Goal: Transaction & Acquisition: Purchase product/service

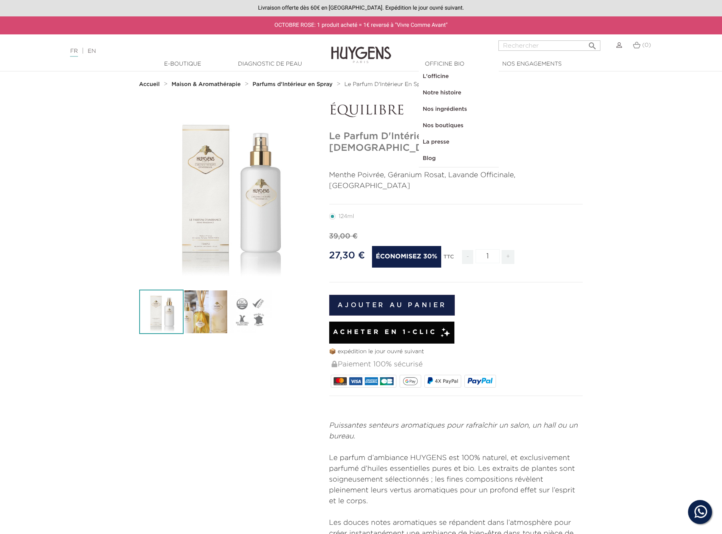
click at [528, 47] on input "Rechercher" at bounding box center [549, 45] width 102 height 10
type input "parfum"
click at [592, 43] on button " Rechercher" at bounding box center [592, 43] width 14 height 11
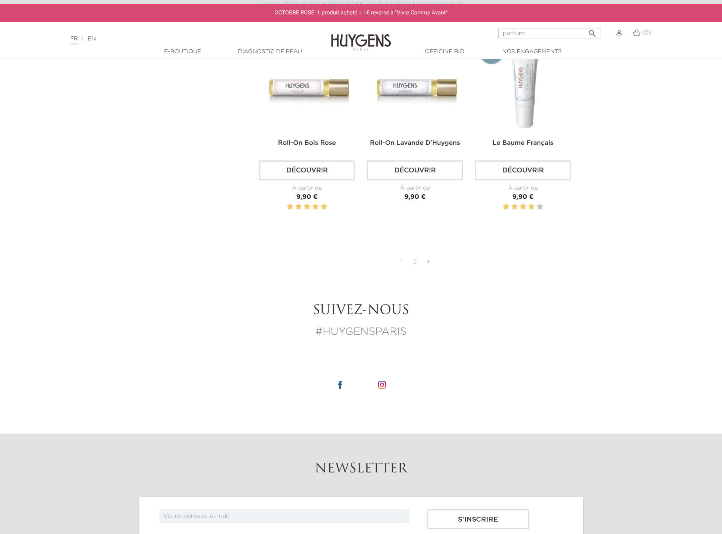
scroll to position [1748, 0]
click at [414, 260] on link "2" at bounding box center [415, 263] width 12 height 14
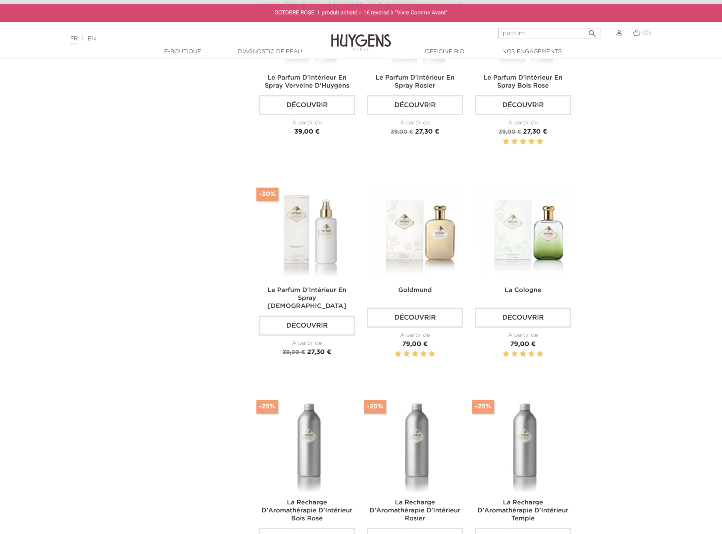
scroll to position [146, 0]
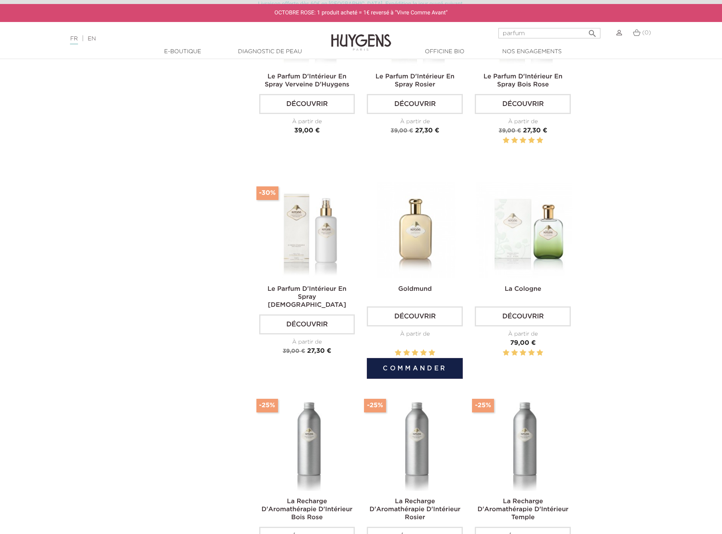
click at [412, 230] on img at bounding box center [416, 230] width 96 height 96
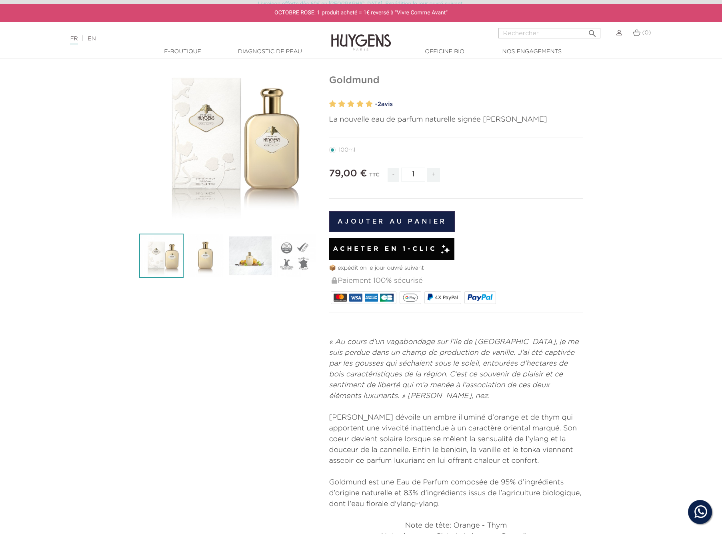
scroll to position [3, 0]
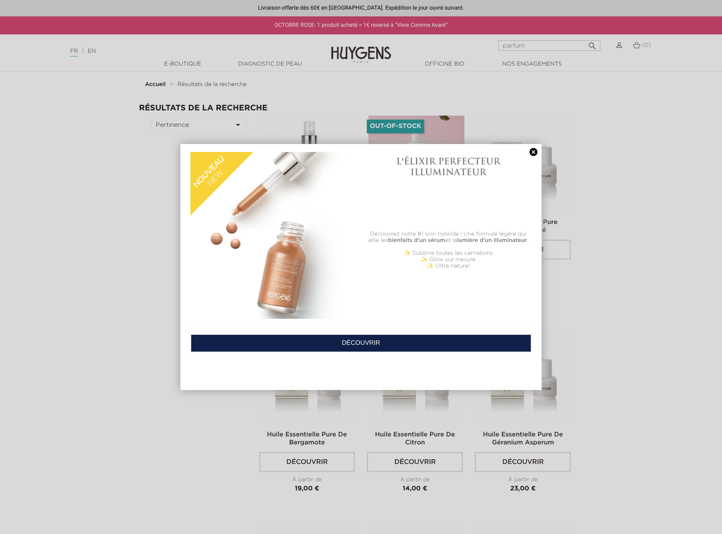
click at [532, 149] on link at bounding box center [533, 152] width 11 height 8
